Goal: Task Accomplishment & Management: Manage account settings

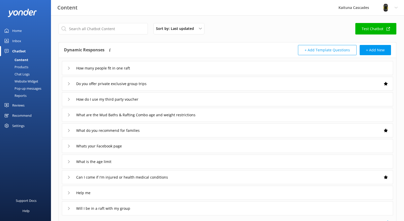
click at [29, 80] on div "Website Widget" at bounding box center [20, 81] width 35 height 7
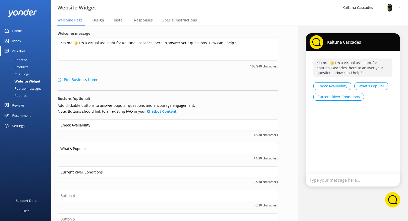
click at [31, 86] on div "Pop-up messages" at bounding box center [22, 88] width 38 height 7
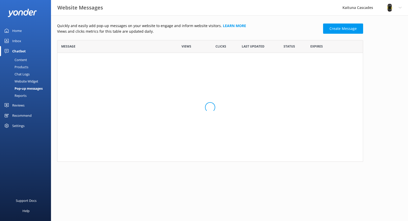
scroll to position [31, 302]
click at [99, 62] on link "Kaituna River Closed due to flooding until Satu..." at bounding box center [113, 61] width 104 height 6
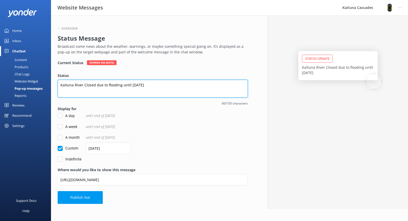
click at [173, 86] on textarea "Kaituna River Closed due to flooding until [DATE]" at bounding box center [153, 89] width 190 height 18
drag, startPoint x: 168, startPoint y: 85, endPoint x: 95, endPoint y: 89, distance: 72.5
click at [95, 89] on textarea "Kaituna River Closed due to flooding until [DATE]" at bounding box center [153, 89] width 190 height 18
click at [138, 84] on textarea "Kaituna River Closed [DATE] 31st to" at bounding box center [153, 89] width 190 height 18
click at [133, 87] on textarea "Kaituna River Closed [DATE] 31st to" at bounding box center [153, 89] width 190 height 18
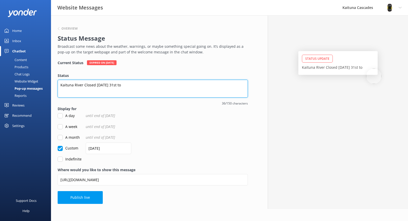
click at [136, 84] on textarea "Kaituna River Closed [DATE] 31st to" at bounding box center [153, 89] width 190 height 18
drag, startPoint x: 152, startPoint y: 85, endPoint x: 129, endPoint y: 86, distance: 22.7
click at [129, 86] on textarea "Kaituna River Closed [DATE] 31st to 3rd Septmeber" at bounding box center [153, 89] width 190 height 18
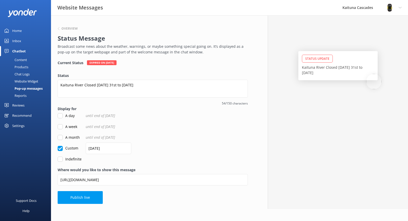
click at [141, 67] on div "Current Status Expired on [DATE] Status [GEOGRAPHIC_DATA] [DATE] 31st to [DATE]…" at bounding box center [153, 111] width 190 height 102
click at [187, 120] on form "Status [GEOGRAPHIC_DATA] [DATE] 31st to [DATE] 54/150 characters Display for A …" at bounding box center [153, 117] width 190 height 89
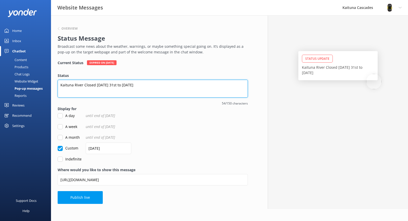
drag, startPoint x: 143, startPoint y: 86, endPoint x: 126, endPoint y: 85, distance: 16.3
click at [126, 85] on textarea "Kaituna River Closed [DATE] 31st to [DATE]" at bounding box center [153, 89] width 190 height 18
click at [146, 92] on textarea "Kaituna River Closed [DATE] 31st to [DATE]" at bounding box center [153, 89] width 190 height 18
click at [126, 85] on textarea "Kaituna River Closed [DATE] 31st to [DATE]" at bounding box center [153, 89] width 190 height 18
drag, startPoint x: 157, startPoint y: 83, endPoint x: 145, endPoint y: 85, distance: 12.8
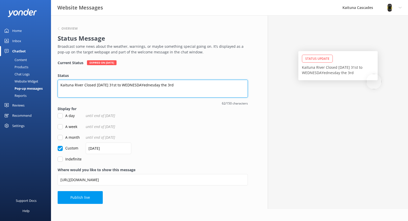
click at [145, 84] on textarea "Kaituna River Closed [DATE] 31st to WEDNESDAYednesday the 3rd" at bounding box center [153, 89] width 190 height 18
click at [161, 83] on textarea "Kaituna River Closed [DATE] 31st to [DATE]" at bounding box center [153, 89] width 190 height 18
type textarea "Kaituna River Closed [DATE] 31st to [DATE]"
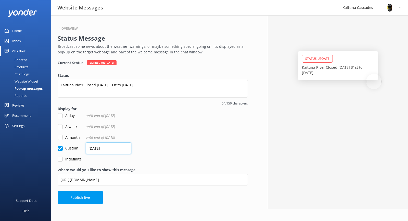
click at [92, 147] on input "[DATE]" at bounding box center [109, 147] width 46 height 11
drag, startPoint x: 155, startPoint y: 144, endPoint x: 153, endPoint y: 142, distance: 3.0
click at [155, 143] on form "Status Kaituna River Closed [DATE] 31st to [DATE] 54/150 characters Display for…" at bounding box center [153, 117] width 190 height 89
click at [123, 151] on input "[DATE]" at bounding box center [109, 147] width 46 height 11
click at [98, 148] on input "[DATE]" at bounding box center [109, 147] width 46 height 11
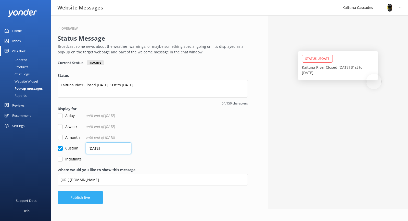
type input "[DATE]"
click at [81, 195] on button "Publish live" at bounding box center [80, 197] width 45 height 13
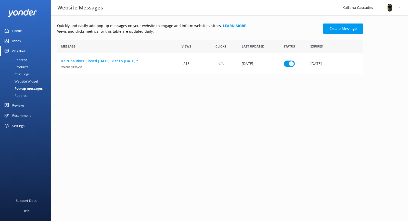
scroll to position [31, 302]
